Goal: Check status: Check status

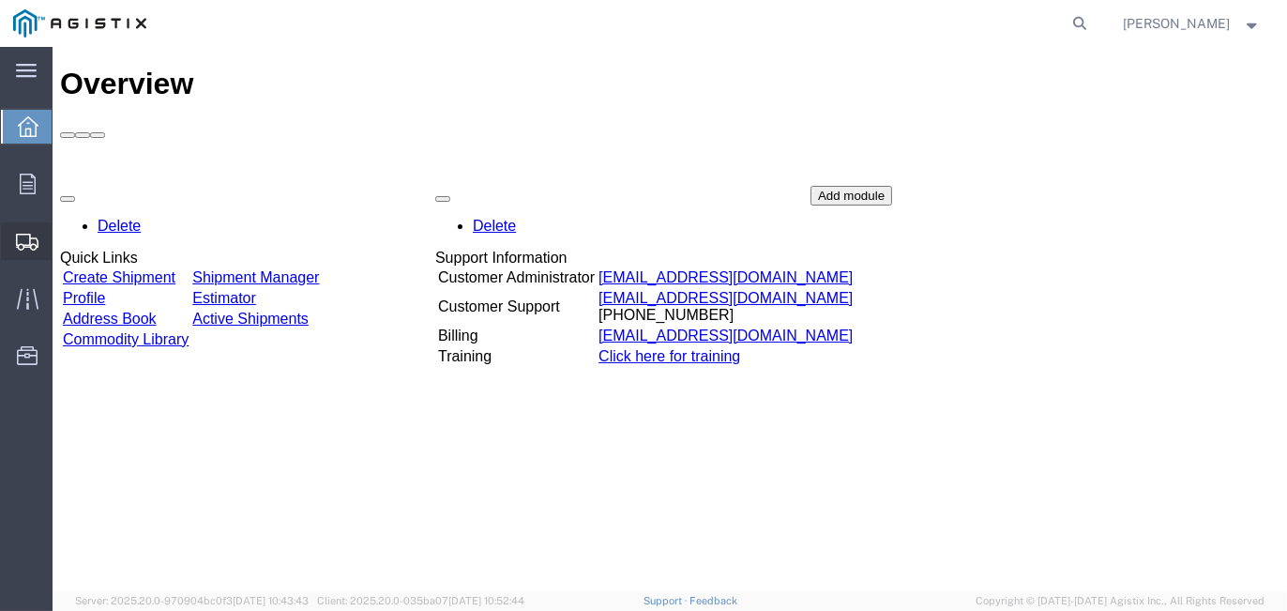
click at [0, 0] on span "Shipment Manager" at bounding box center [0, 0] width 0 height 0
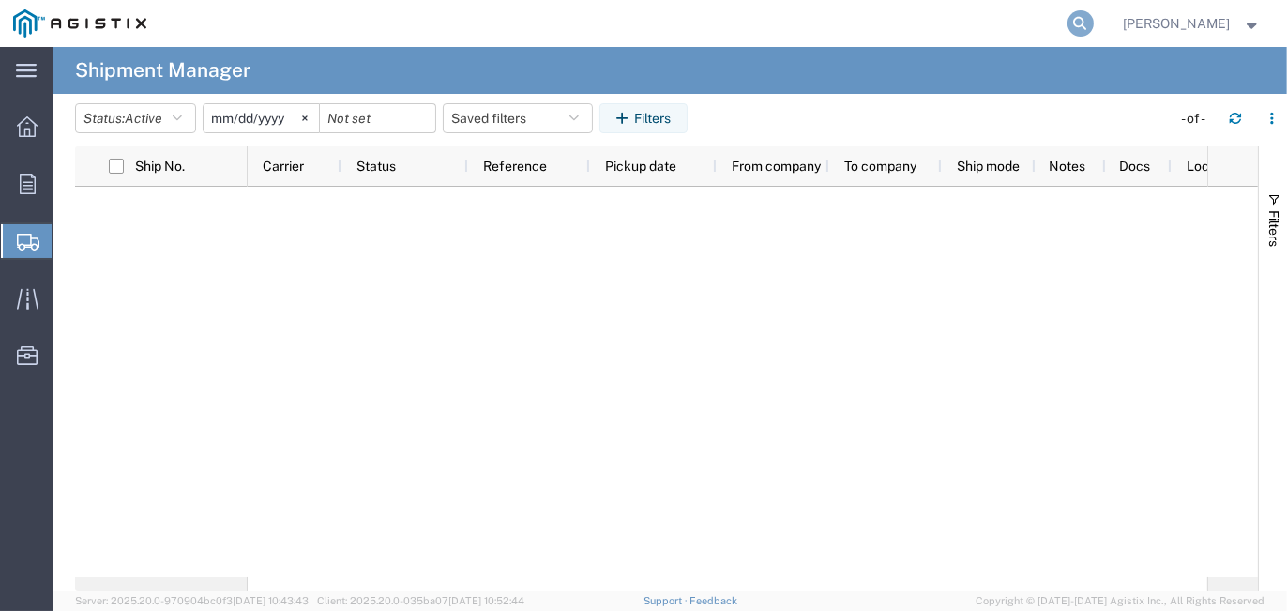
click at [1088, 21] on icon at bounding box center [1081, 23] width 26 height 26
click at [588, 33] on input "search" at bounding box center [782, 23] width 570 height 45
type input "56997053"
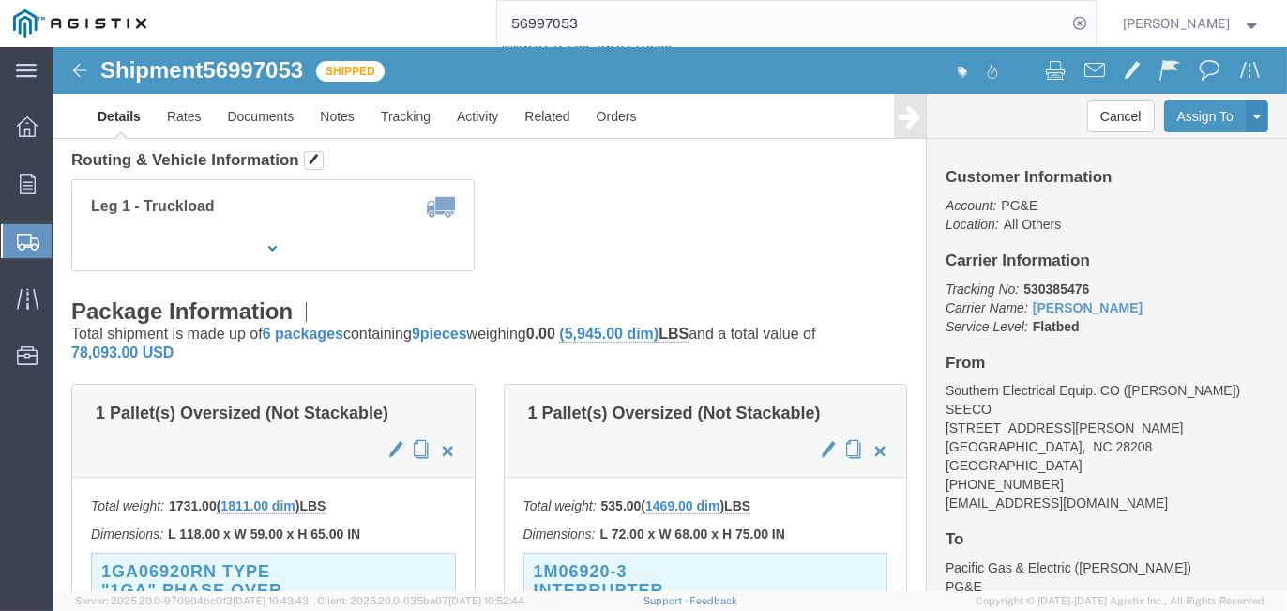
scroll to position [281, 0]
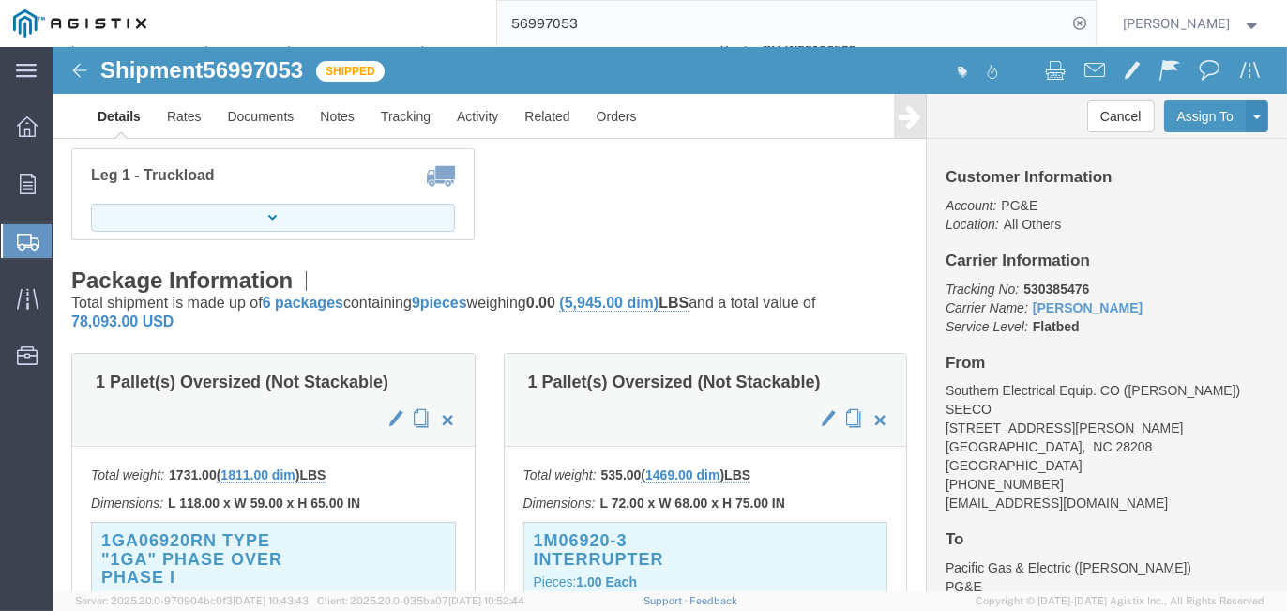
click button "button"
